Goal: Contribute content: Add original content to the website for others to see

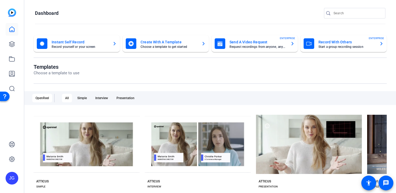
scroll to position [107, 0]
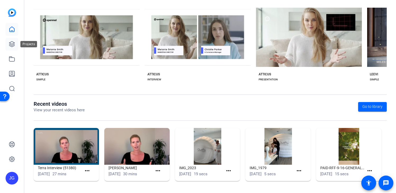
click at [12, 45] on icon at bounding box center [12, 44] width 6 height 6
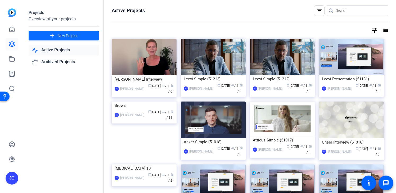
click at [58, 36] on span "New Project" at bounding box center [68, 36] width 20 height 6
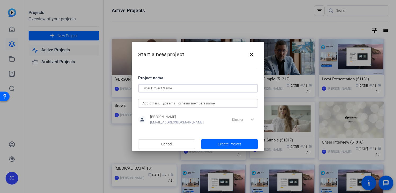
click at [148, 89] on input at bounding box center [197, 88] width 111 height 6
type input "Billboard"
click at [236, 143] on span "Create Project" at bounding box center [229, 145] width 23 height 6
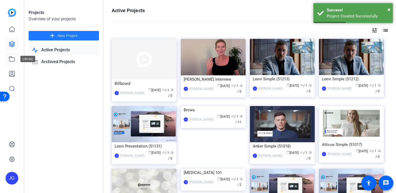
click at [10, 57] on icon at bounding box center [11, 59] width 5 height 5
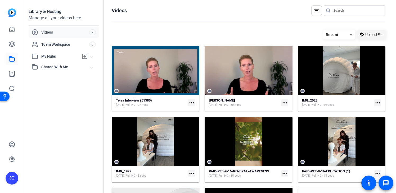
click at [370, 33] on span "Upload File" at bounding box center [374, 35] width 18 height 6
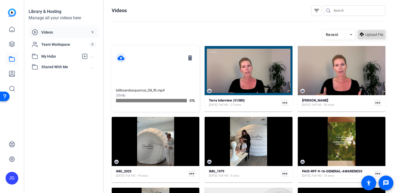
click at [368, 33] on span "Upload File" at bounding box center [374, 35] width 18 height 6
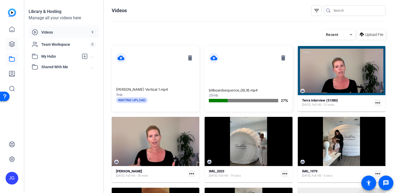
click at [10, 43] on icon at bounding box center [11, 44] width 5 height 5
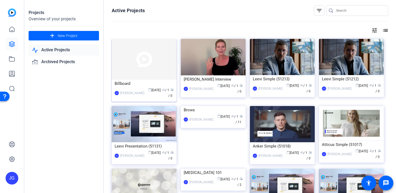
click at [158, 78] on img at bounding box center [144, 59] width 65 height 41
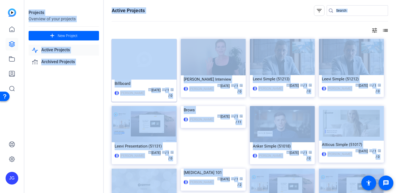
click at [158, 78] on div "Projects Overview of your projects add New Project Active Projects Archived Pro…" at bounding box center [209, 96] width 371 height 193
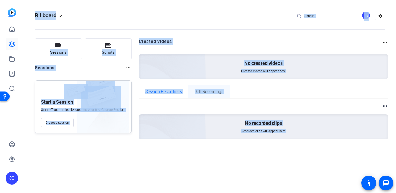
click at [188, 93] on div "Self Recordings" at bounding box center [209, 91] width 42 height 13
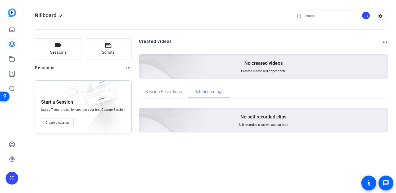
click at [248, 67] on div "No created videos Created videos will appear here" at bounding box center [263, 66] width 249 height 25
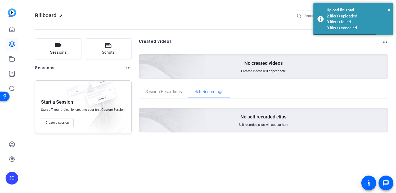
click at [235, 34] on openreel-divider-bar at bounding box center [210, 28] width 350 height 16
click at [387, 8] on div "Upload finished" at bounding box center [357, 10] width 62 height 6
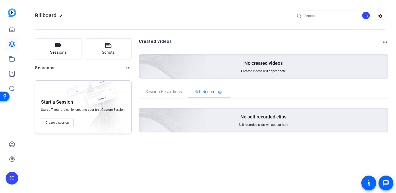
click at [126, 69] on mat-icon "more_horiz" at bounding box center [128, 68] width 6 height 6
click at [126, 69] on div at bounding box center [198, 96] width 396 height 193
click at [167, 93] on span "Session Recordings" at bounding box center [163, 92] width 37 height 4
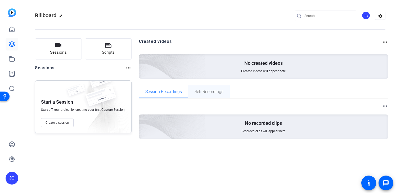
click at [207, 93] on span "Self Recordings" at bounding box center [208, 92] width 29 height 4
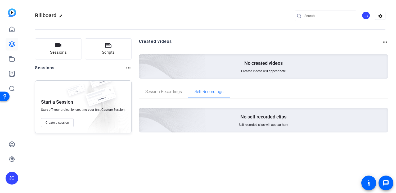
click at [386, 42] on mat-icon "more_horiz" at bounding box center [385, 42] width 6 height 6
click at [324, 41] on div at bounding box center [198, 96] width 396 height 193
click at [282, 66] on div "No created videos Created videos will appear here" at bounding box center [263, 66] width 249 height 25
click at [272, 114] on p "No self recorded clips" at bounding box center [263, 117] width 46 height 6
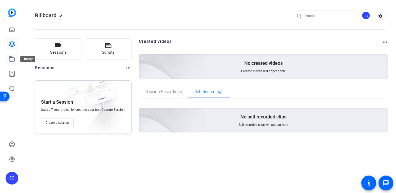
click at [9, 61] on icon at bounding box center [11, 59] width 5 height 5
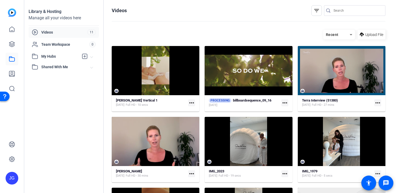
click at [285, 103] on mat-icon "more_horiz" at bounding box center [284, 102] width 7 height 7
click at [193, 103] on div at bounding box center [198, 96] width 396 height 193
click at [193, 103] on mat-icon "more_horiz" at bounding box center [191, 102] width 7 height 7
click at [149, 30] on div at bounding box center [198, 96] width 396 height 193
click at [231, 102] on strong "billboardsequence_09_16" at bounding box center [228, 100] width 38 height 4
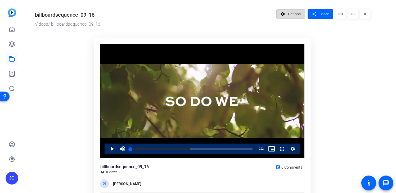
click at [293, 14] on span "Options" at bounding box center [294, 14] width 13 height 10
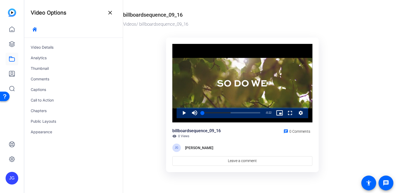
click at [143, 66] on ktd-grid "Video Player is loading. Play Video Play Mute Current Time 0:00 / Duration 0:22…" at bounding box center [242, 105] width 238 height 143
click at [107, 14] on mat-icon "close" at bounding box center [110, 13] width 6 height 6
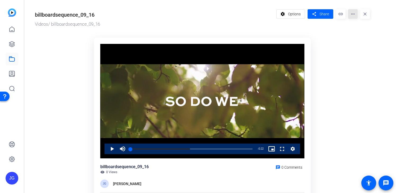
click at [351, 14] on mat-icon "more_horiz" at bounding box center [353, 14] width 10 height 10
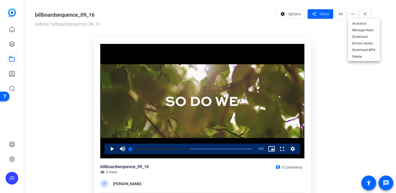
click at [342, 38] on div at bounding box center [198, 96] width 396 height 193
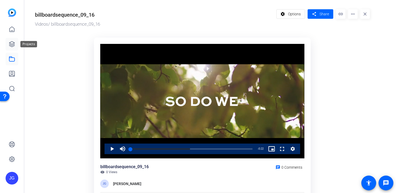
click at [12, 45] on icon at bounding box center [11, 44] width 5 height 5
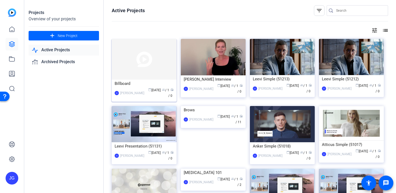
click at [122, 84] on div "Billboard" at bounding box center [144, 84] width 59 height 8
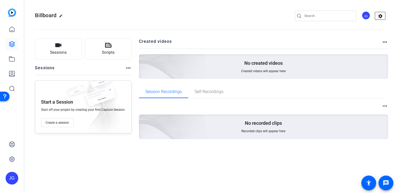
click at [382, 16] on mat-icon "settings" at bounding box center [380, 16] width 11 height 8
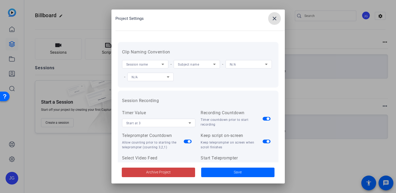
click at [276, 17] on mat-icon "close" at bounding box center [274, 18] width 6 height 6
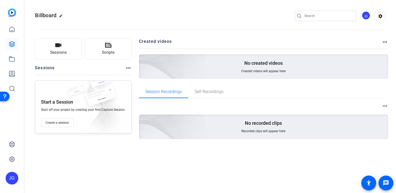
click at [384, 104] on mat-icon "more_horiz" at bounding box center [385, 106] width 6 height 6
click at [284, 120] on div at bounding box center [198, 96] width 396 height 193
click at [12, 59] on icon at bounding box center [12, 59] width 6 height 6
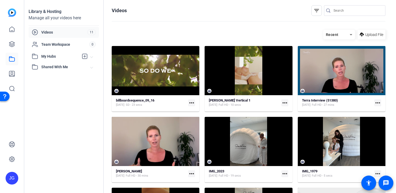
click at [191, 103] on mat-icon "more_horiz" at bounding box center [191, 102] width 7 height 7
click at [144, 101] on div at bounding box center [198, 96] width 396 height 193
click at [130, 102] on strong "billboardsequence_09_16" at bounding box center [135, 100] width 38 height 4
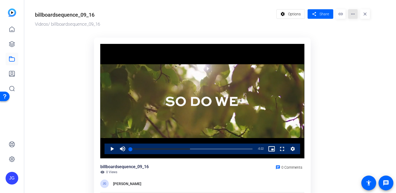
click at [354, 15] on mat-icon "more_horiz" at bounding box center [353, 14] width 10 height 10
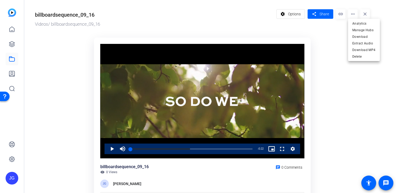
click at [289, 17] on div at bounding box center [198, 96] width 396 height 193
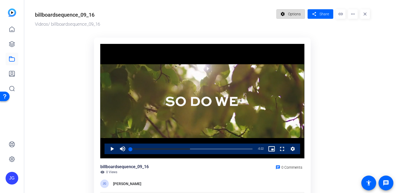
click at [289, 14] on span "Options" at bounding box center [294, 14] width 13 height 10
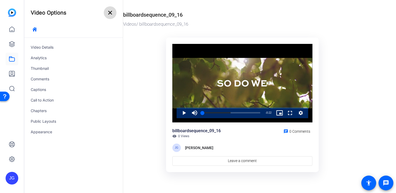
click at [109, 11] on mat-icon "close" at bounding box center [110, 13] width 6 height 6
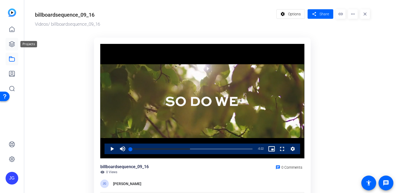
click at [12, 48] on link at bounding box center [12, 44] width 13 height 13
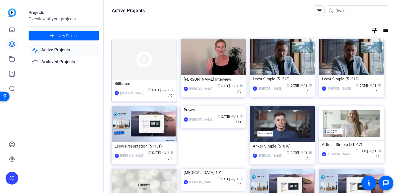
click at [125, 81] on div "Billboard" at bounding box center [144, 84] width 59 height 8
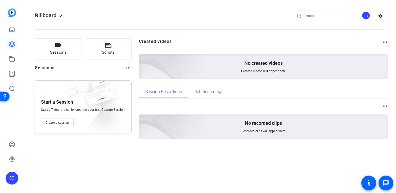
click at [321, 14] on input "Search" at bounding box center [328, 16] width 48 height 6
click at [380, 17] on mat-icon "settings" at bounding box center [380, 16] width 11 height 8
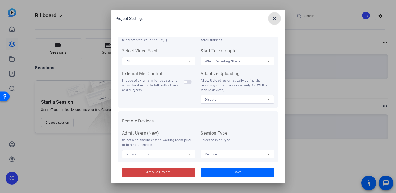
scroll to position [116, 0]
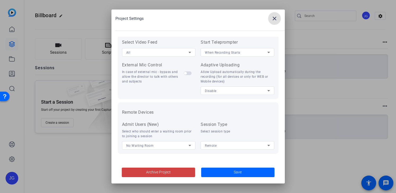
click at [274, 16] on mat-icon "close" at bounding box center [274, 18] width 6 height 6
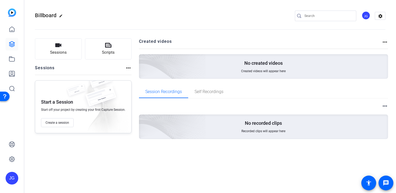
click at [287, 59] on div "No created videos Created videos will appear here" at bounding box center [263, 66] width 249 height 25
click at [211, 94] on span "Self Recordings" at bounding box center [208, 92] width 29 height 4
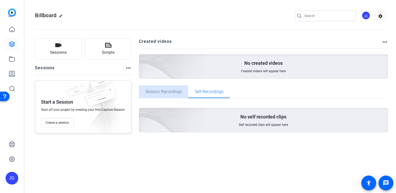
click at [171, 92] on span "Session Recordings" at bounding box center [163, 92] width 37 height 4
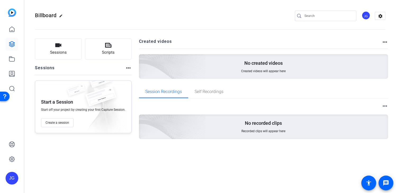
click at [382, 43] on mat-icon "more_horiz" at bounding box center [385, 42] width 6 height 6
click at [366, 42] on div at bounding box center [198, 96] width 396 height 193
click at [67, 49] on button "Sessions" at bounding box center [58, 48] width 47 height 21
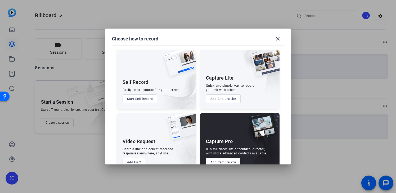
scroll to position [13, 0]
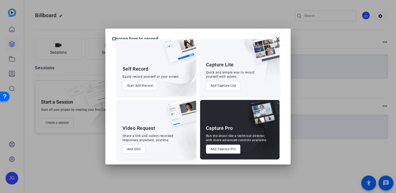
click at [247, 12] on div at bounding box center [198, 96] width 396 height 193
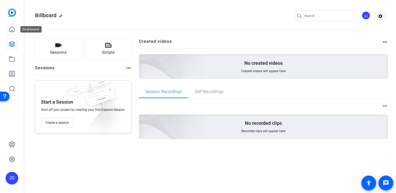
click at [10, 28] on icon at bounding box center [12, 29] width 6 height 6
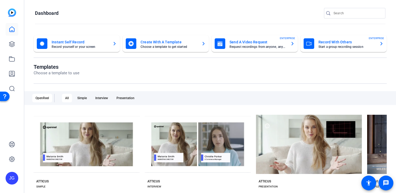
click at [174, 41] on mat-card-title "Create With A Template" at bounding box center [168, 42] width 57 height 6
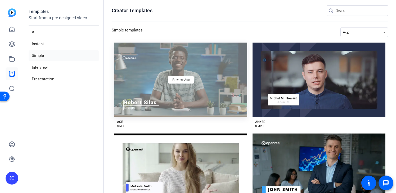
click at [215, 97] on div "Preview Ace" at bounding box center [180, 80] width 133 height 75
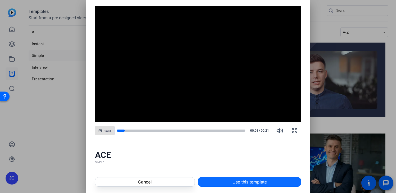
click at [232, 183] on span "Use this template" at bounding box center [249, 182] width 34 height 6
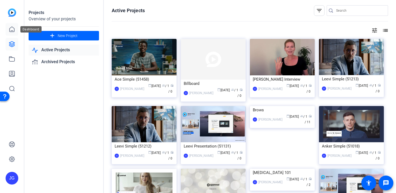
click at [10, 34] on link at bounding box center [12, 29] width 13 height 13
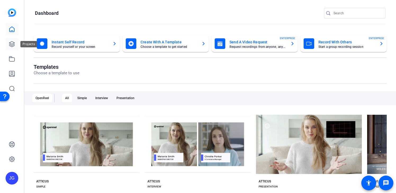
click at [11, 47] on icon at bounding box center [12, 44] width 6 height 6
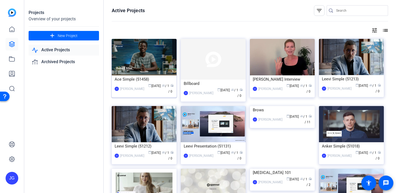
click at [143, 51] on img at bounding box center [144, 57] width 65 height 37
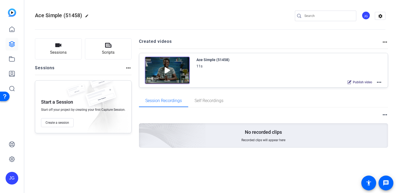
click at [378, 81] on mat-icon "more_horiz" at bounding box center [379, 82] width 6 height 6
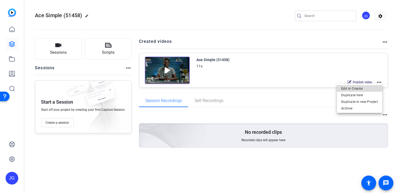
click at [355, 88] on span "Edit in Creator" at bounding box center [359, 88] width 37 height 6
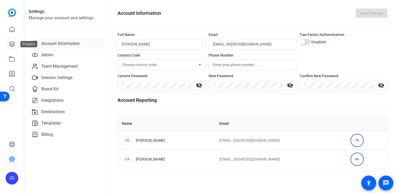
click at [10, 46] on icon at bounding box center [11, 44] width 5 height 5
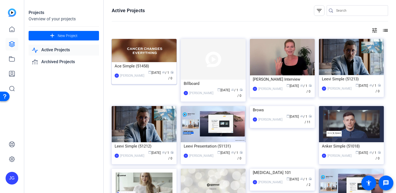
click at [144, 66] on div "Ace Simple (51458)" at bounding box center [144, 66] width 59 height 8
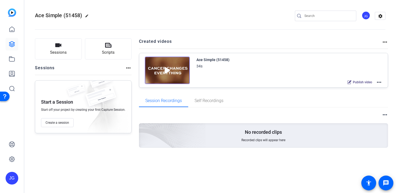
click at [383, 82] on div "Ace Simple (51458) 34s Publish video more_horiz" at bounding box center [263, 70] width 249 height 34
click at [379, 82] on mat-icon "more_horiz" at bounding box center [379, 82] width 6 height 6
click at [366, 87] on span "Edit in Creator" at bounding box center [359, 88] width 37 height 6
